Goal: Information Seeking & Learning: Find specific page/section

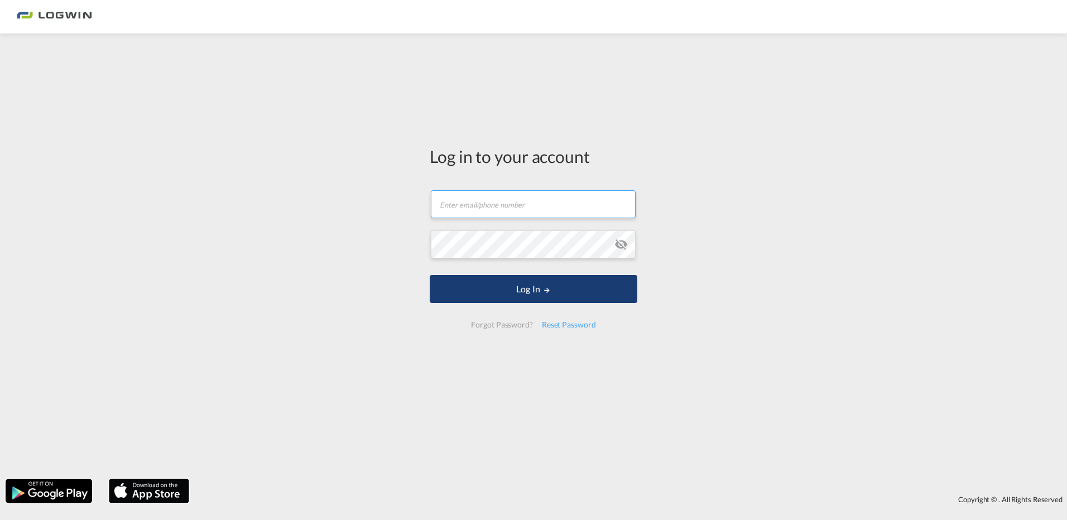
type input "[PERSON_NAME][EMAIL_ADDRESS][PERSON_NAME][DOMAIN_NAME]"
click at [537, 300] on button "Log In" at bounding box center [534, 289] width 208 height 28
